Goal: Check status

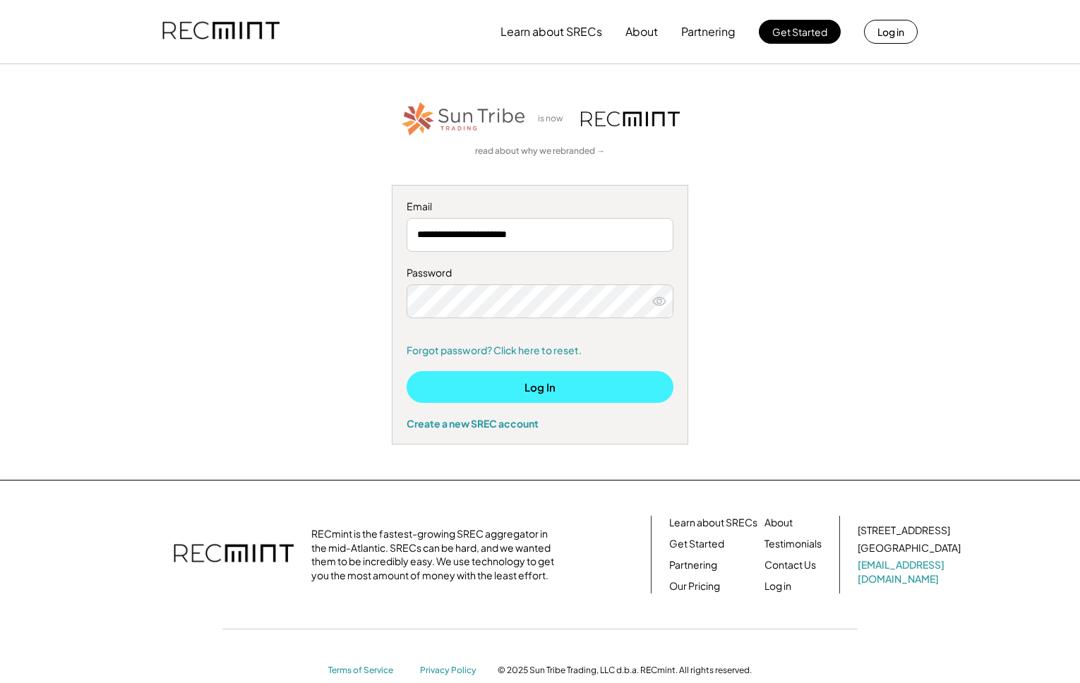
click at [522, 394] on button "Log In" at bounding box center [539, 387] width 267 height 32
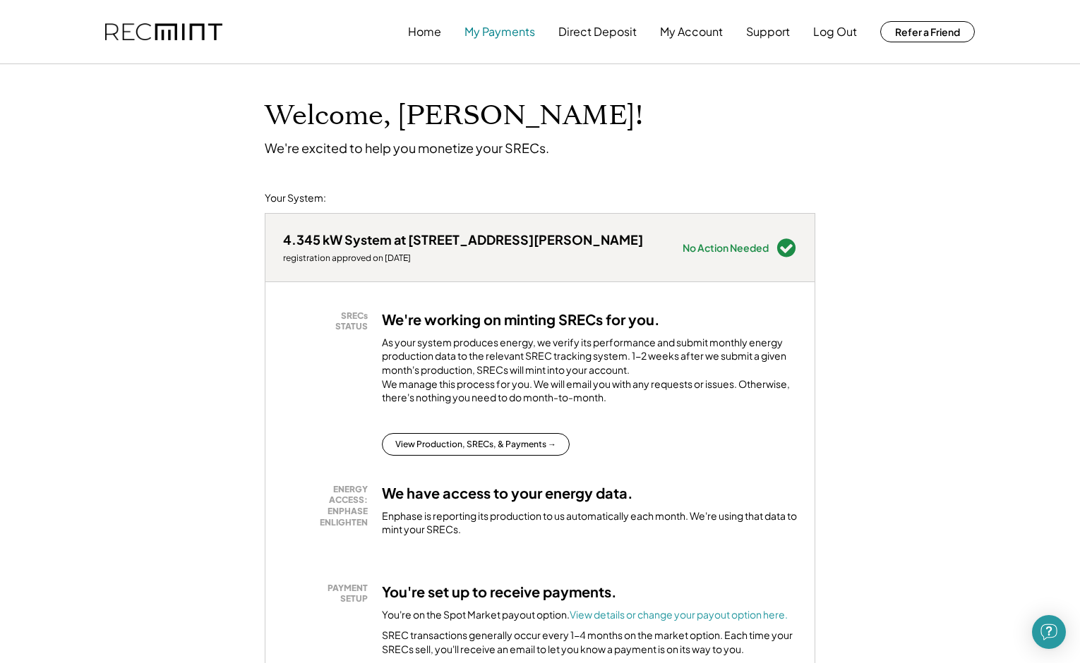
click at [511, 26] on button "My Payments" at bounding box center [499, 32] width 71 height 28
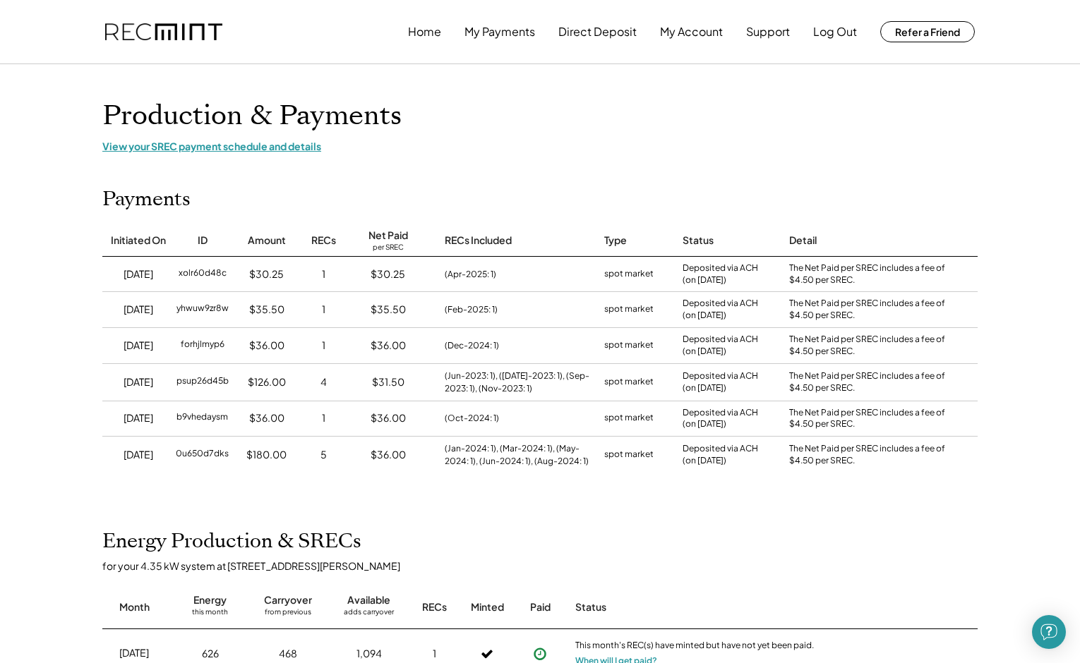
click at [302, 145] on div "View your SREC payment schedule and details" at bounding box center [539, 146] width 875 height 13
